Goal: Transaction & Acquisition: Book appointment/travel/reservation

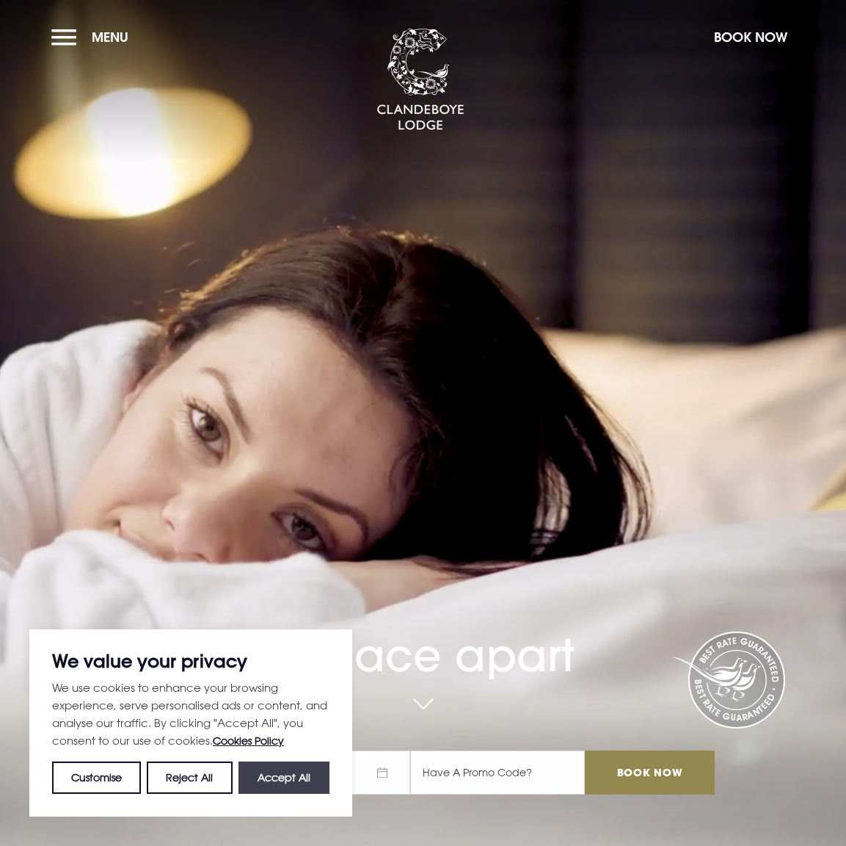
click at [300, 783] on button "Accept All" at bounding box center [284, 777] width 91 height 32
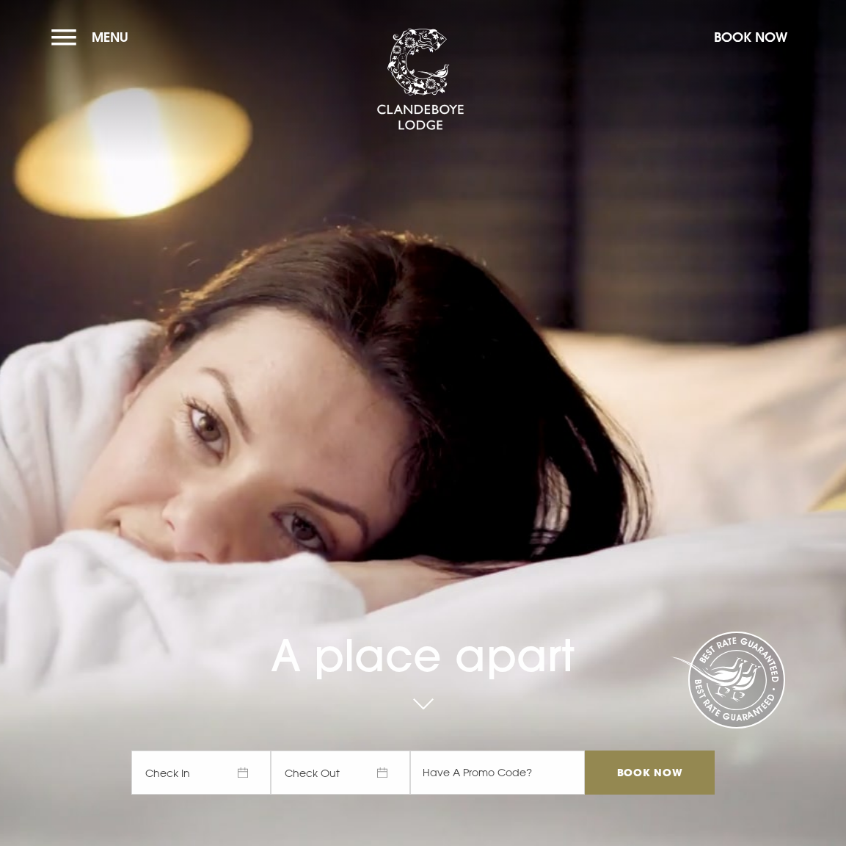
checkbox input "true"
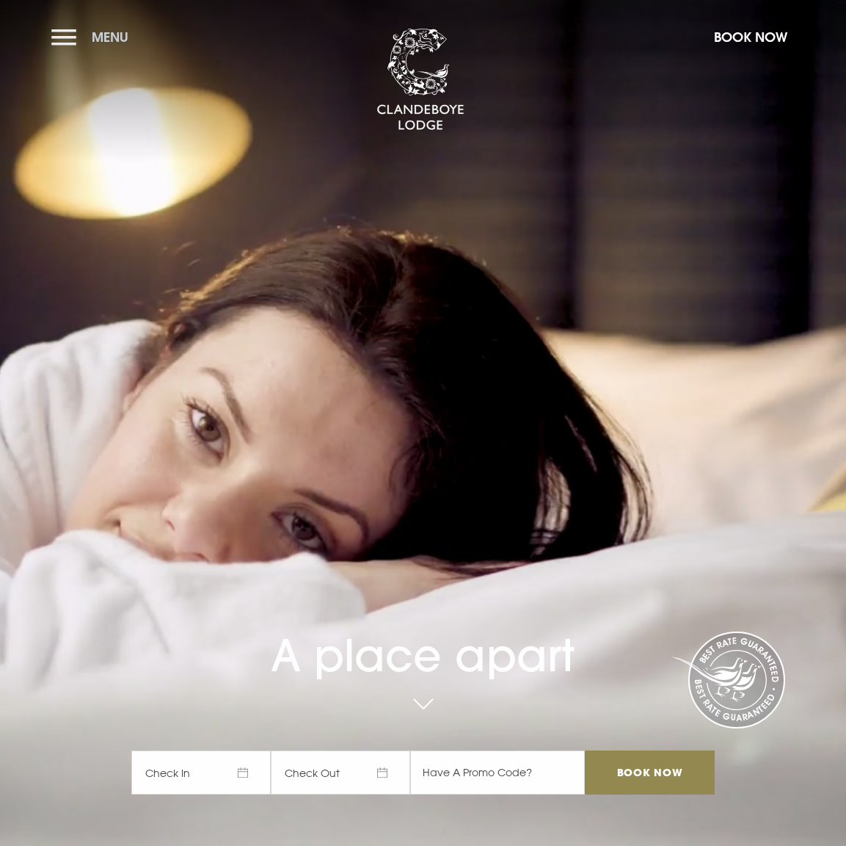
click at [62, 29] on button "Menu" at bounding box center [93, 37] width 84 height 32
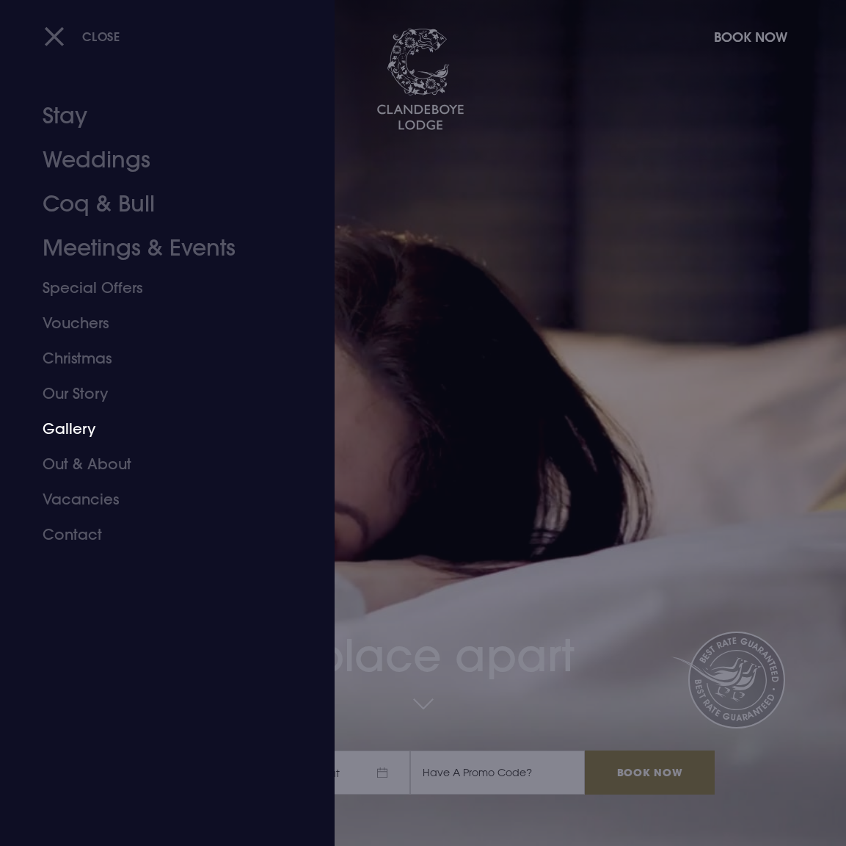
click at [79, 423] on link "Gallery" at bounding box center [158, 428] width 230 height 35
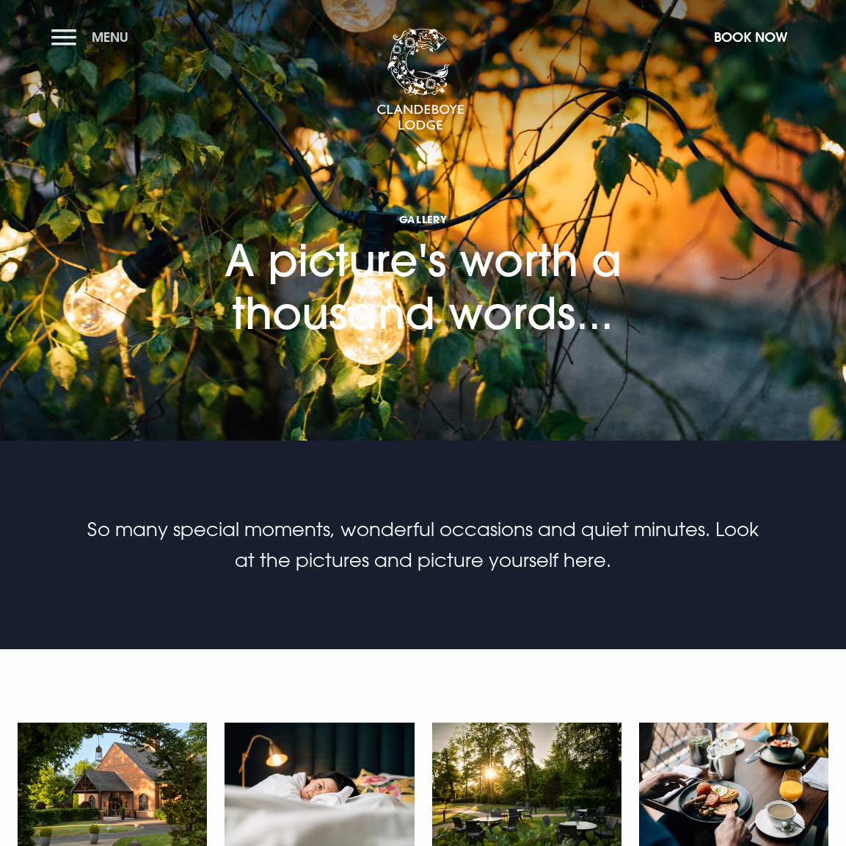
click at [62, 32] on button "Menu" at bounding box center [93, 37] width 84 height 32
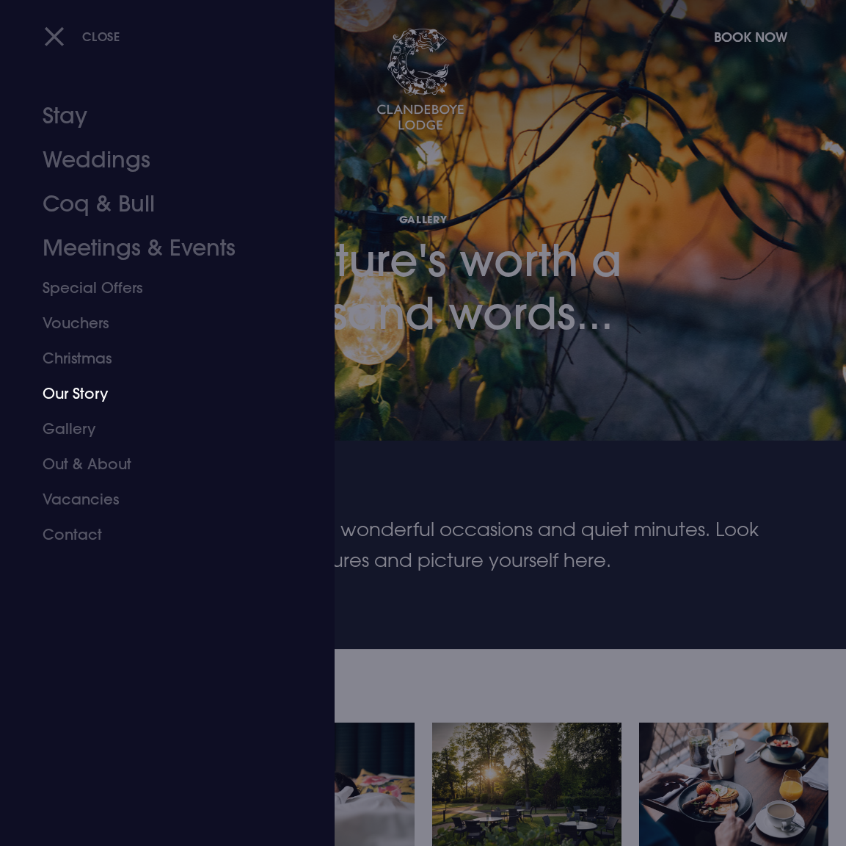
click at [70, 391] on link "Our Story" at bounding box center [158, 393] width 230 height 35
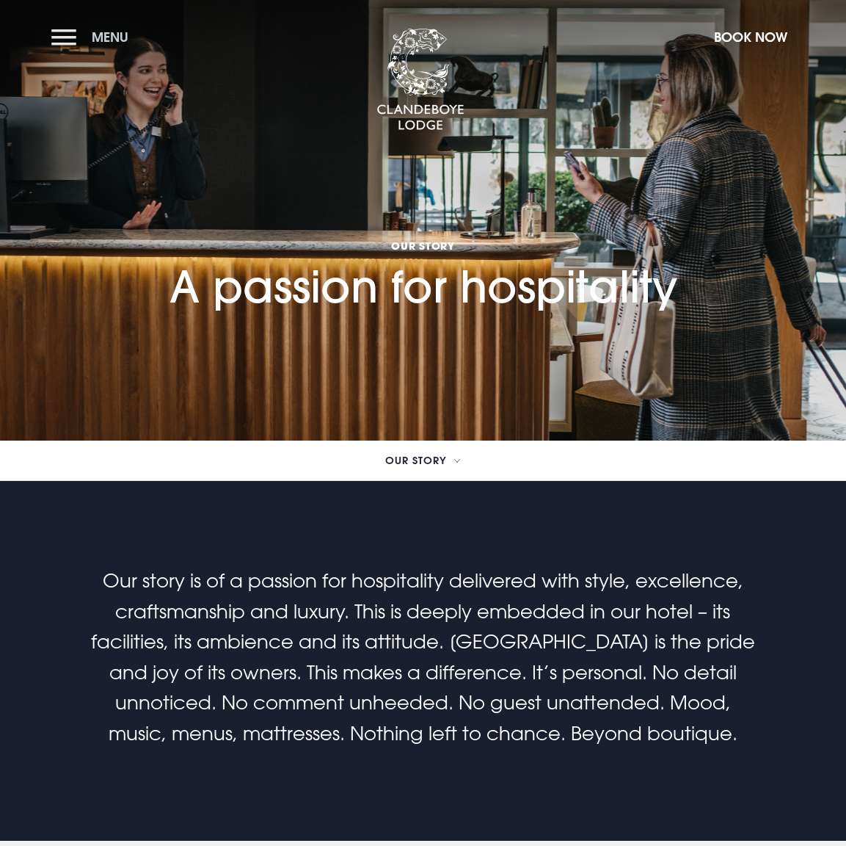
click at [62, 23] on button "Menu" at bounding box center [93, 37] width 84 height 32
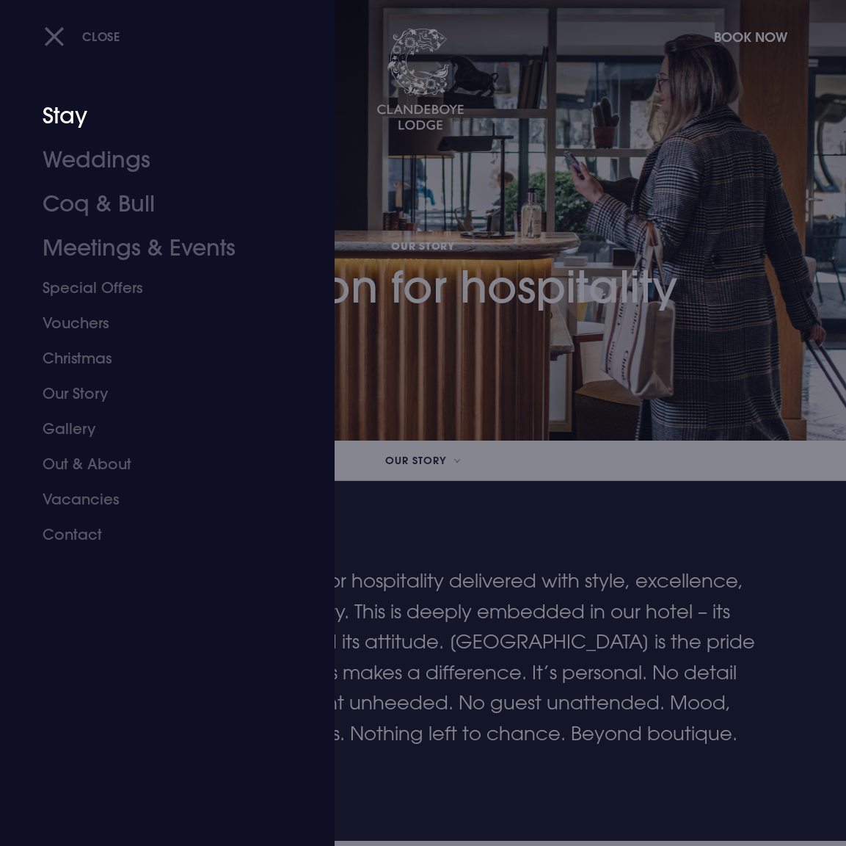
click at [64, 117] on link "Stay" at bounding box center [158, 116] width 230 height 44
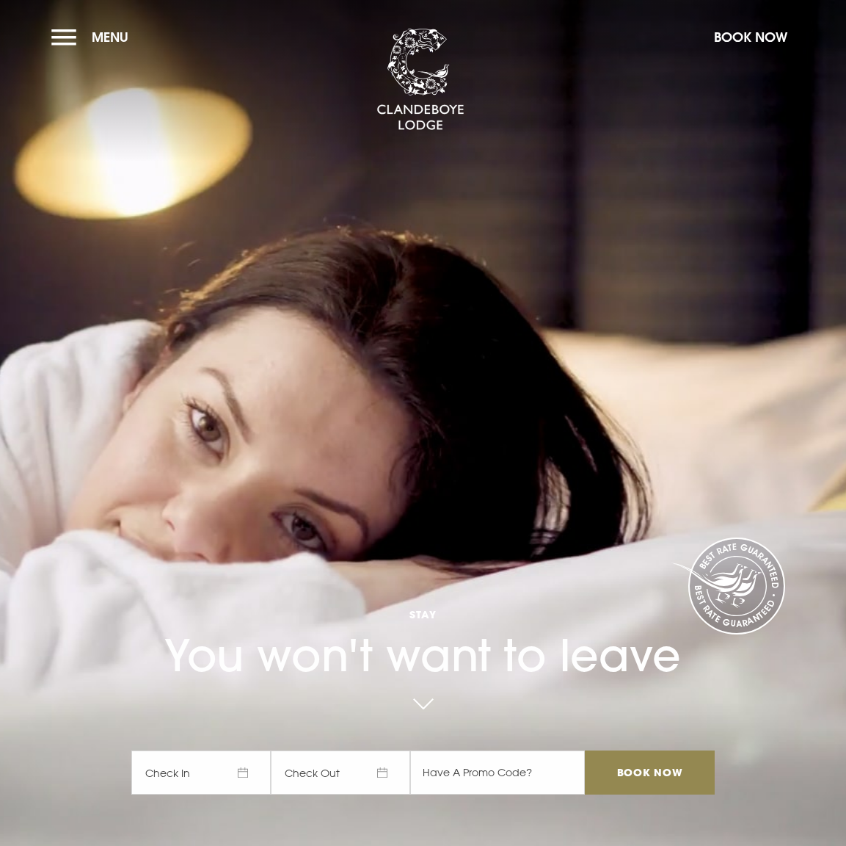
click at [234, 763] on span "Check In" at bounding box center [200, 772] width 139 height 44
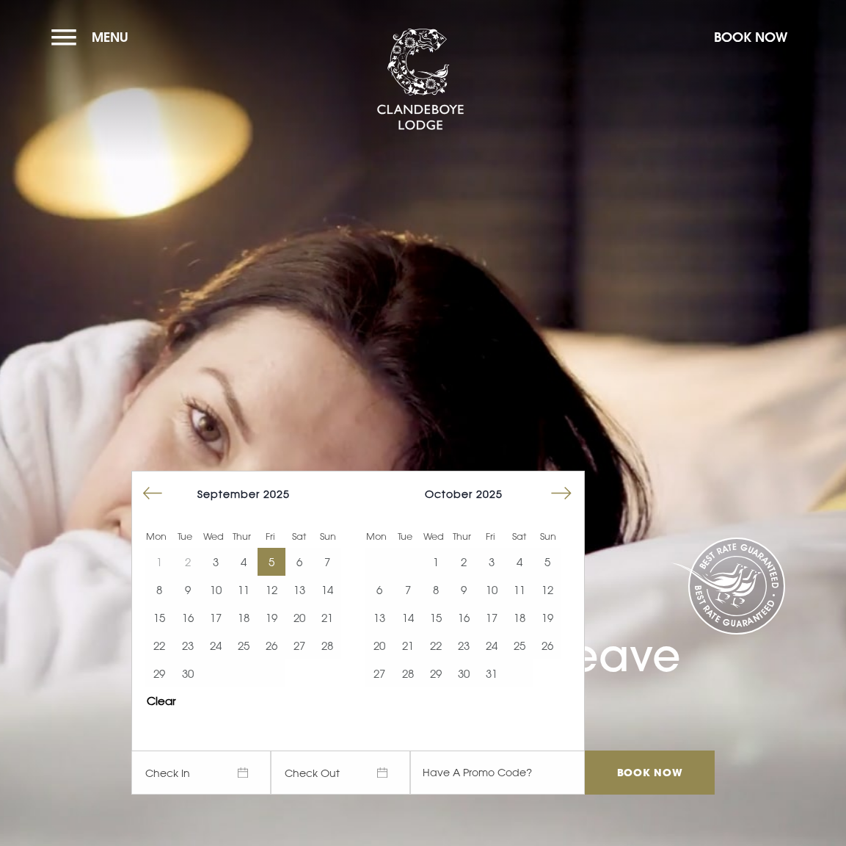
click at [280, 558] on button "5" at bounding box center [272, 562] width 28 height 28
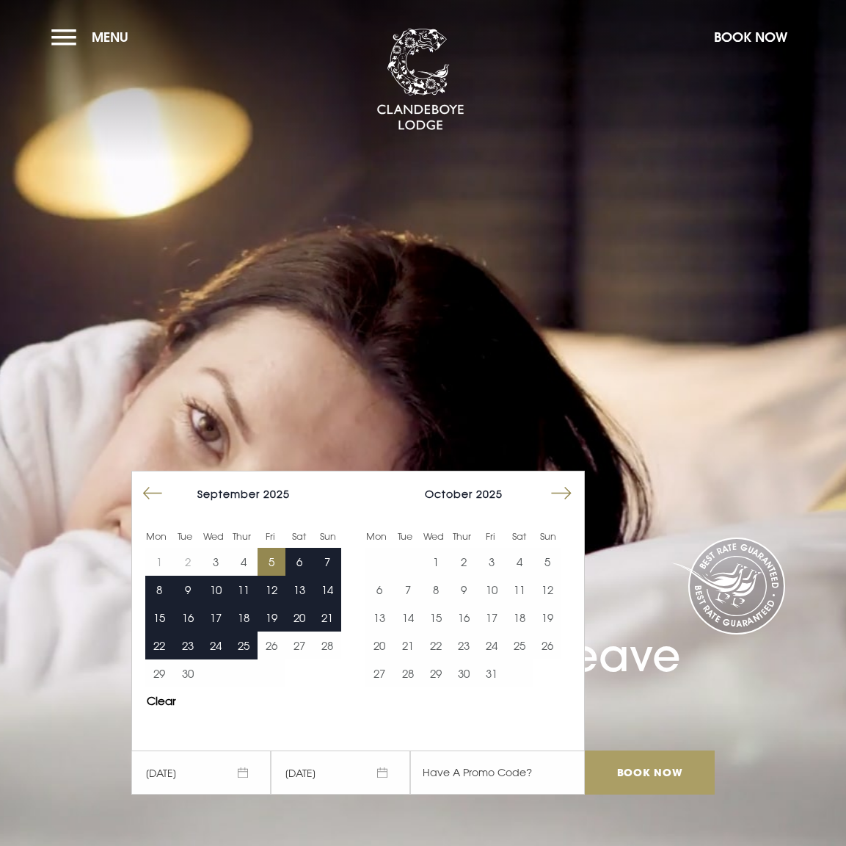
click at [672, 767] on input "Book Now" at bounding box center [649, 772] width 129 height 44
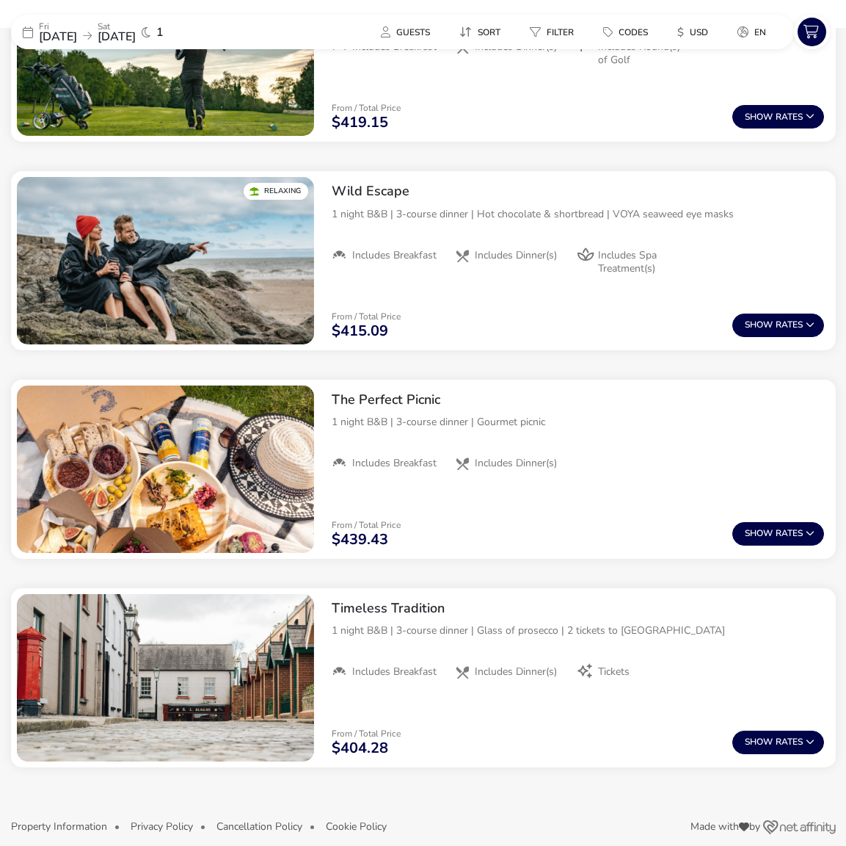
scroll to position [1831, 0]
